Goal: Information Seeking & Learning: Learn about a topic

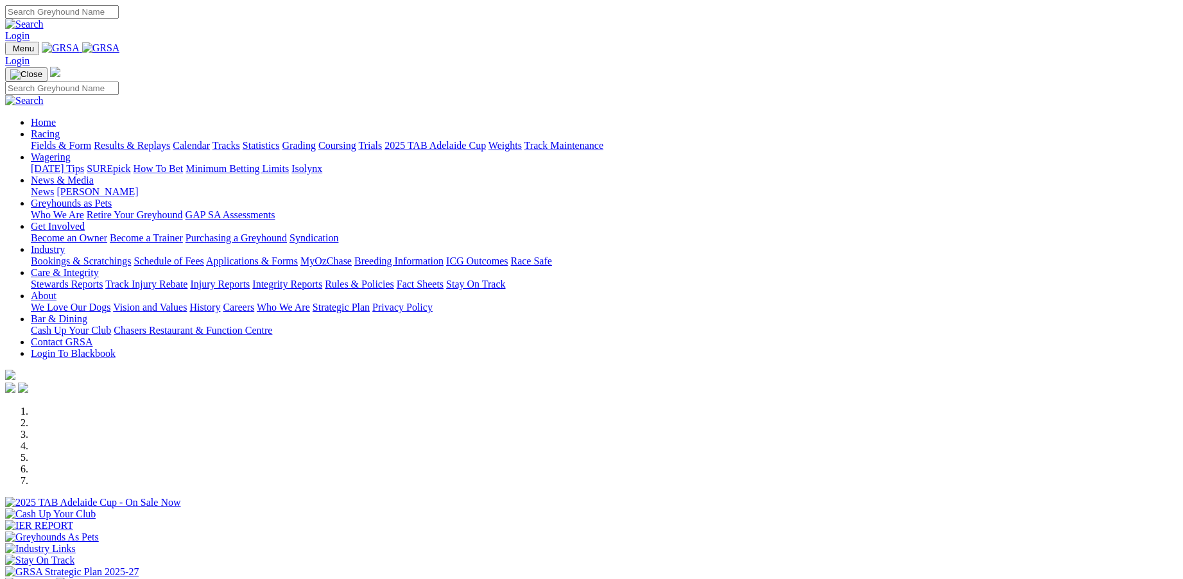
scroll to position [2736, 0]
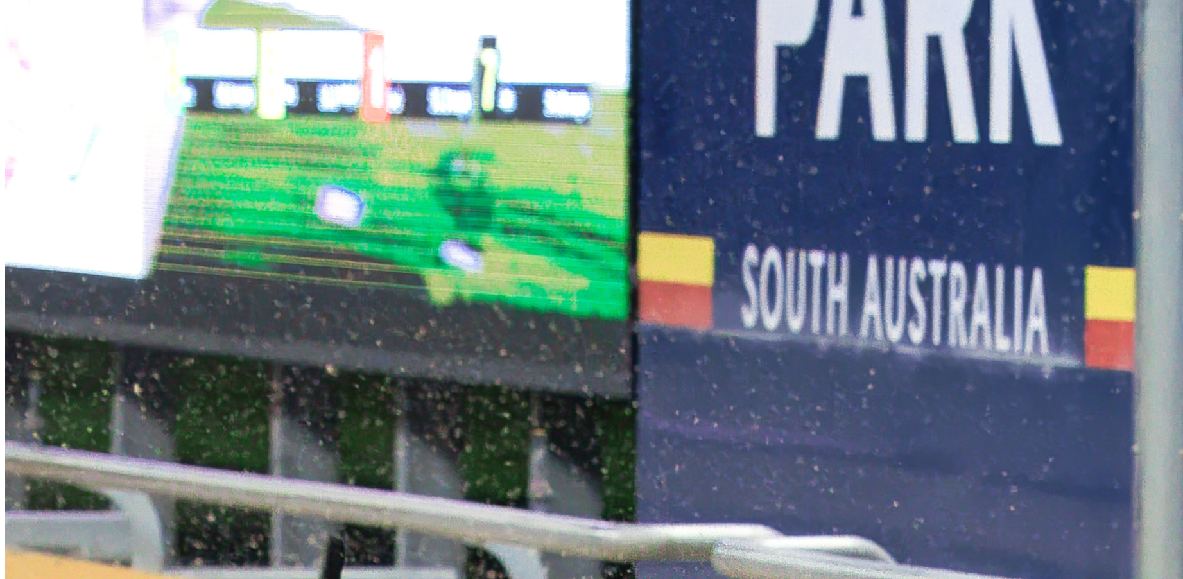
scroll to position [620, 0]
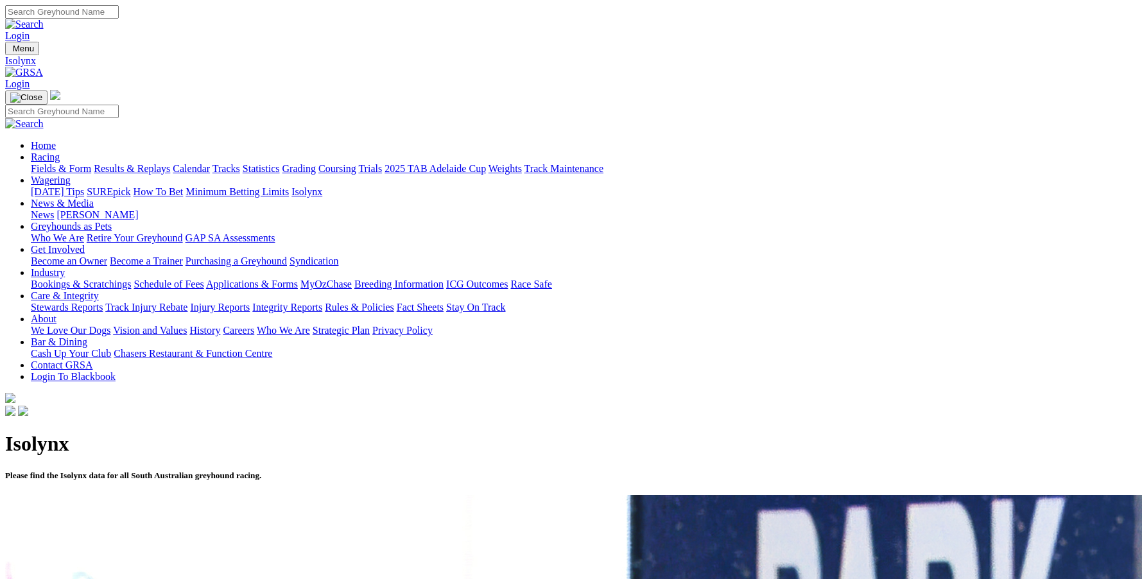
click at [322, 186] on link "Isolynx" at bounding box center [306, 191] width 31 height 11
drag, startPoint x: 238, startPoint y: 289, endPoint x: 142, endPoint y: 276, distance: 96.5
click at [142, 418] on div "Isolynx Please find the Isolynx data for all South Australian greyhound racing." at bounding box center [570, 456] width 1131 height 76
copy h1 "Isolynx"
